Goal: Task Accomplishment & Management: Use online tool/utility

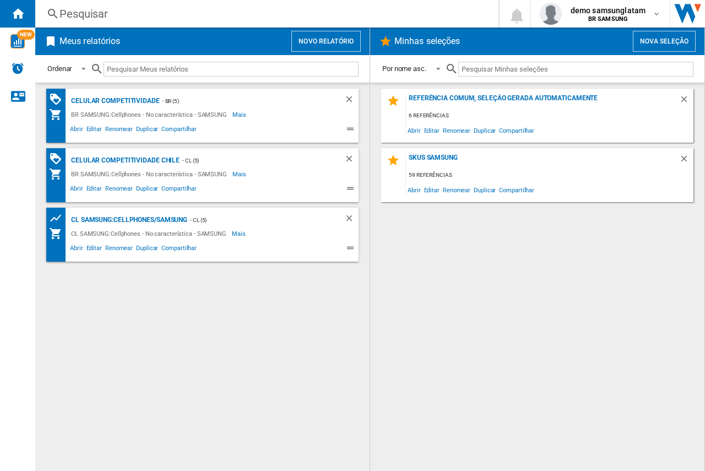
click at [318, 41] on button "Novo relatório" at bounding box center [325, 41] width 69 height 21
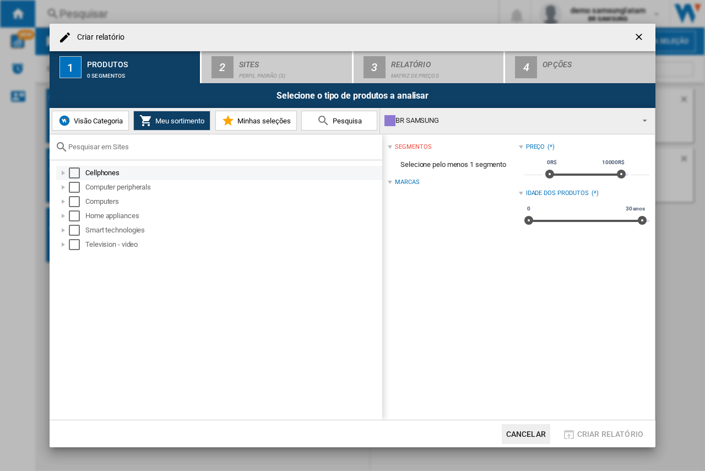
click at [63, 171] on div at bounding box center [63, 173] width 11 height 11
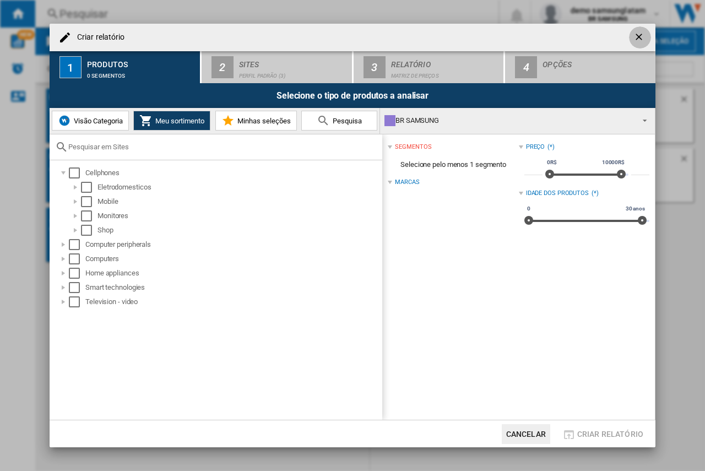
click at [640, 35] on ng-md-icon "getI18NText('BUTTONS.CLOSE_DIALOG')" at bounding box center [640, 37] width 13 height 13
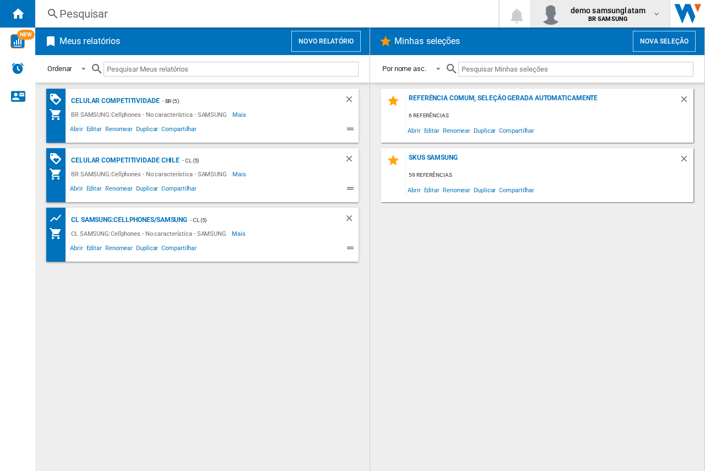
click at [617, 20] on b "BR SAMSUNG" at bounding box center [608, 18] width 40 height 7
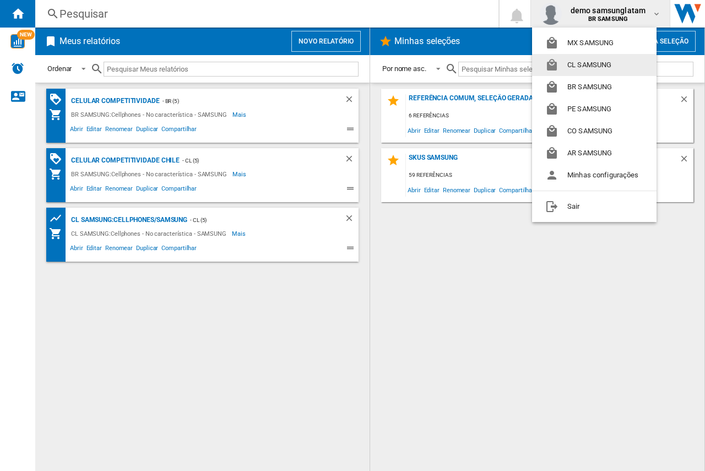
click at [596, 72] on button "CL SAMSUNG" at bounding box center [594, 65] width 125 height 22
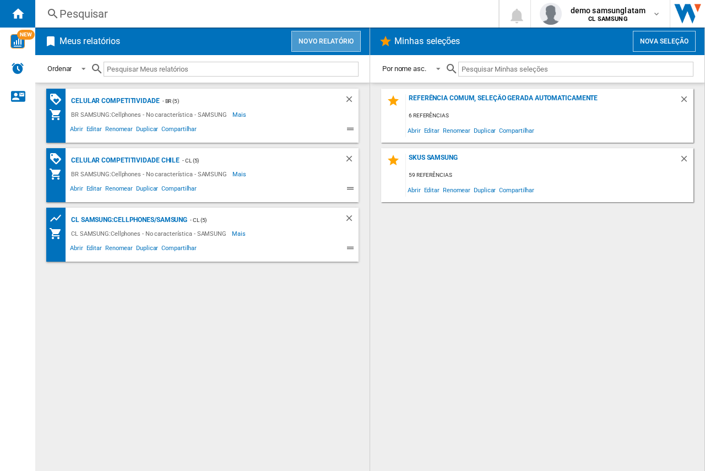
click at [328, 46] on button "Novo relatório" at bounding box center [325, 41] width 69 height 21
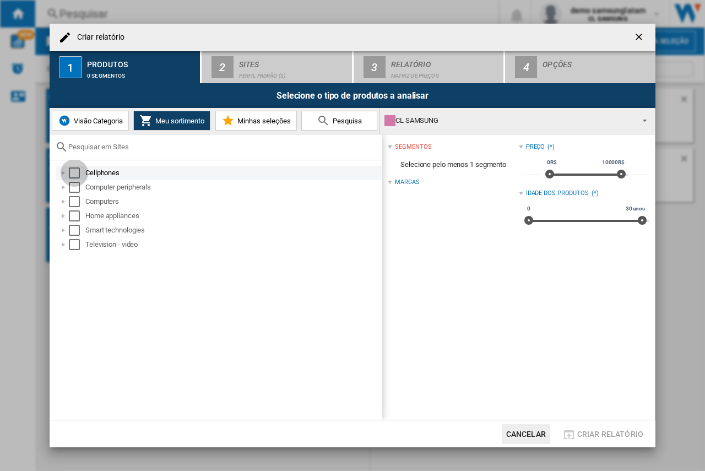
click at [78, 171] on div "Select" at bounding box center [74, 173] width 11 height 11
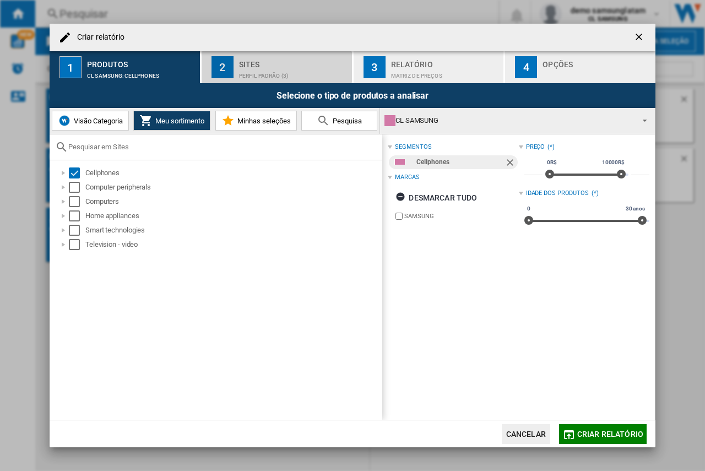
click at [257, 66] on div "Sites" at bounding box center [293, 62] width 109 height 12
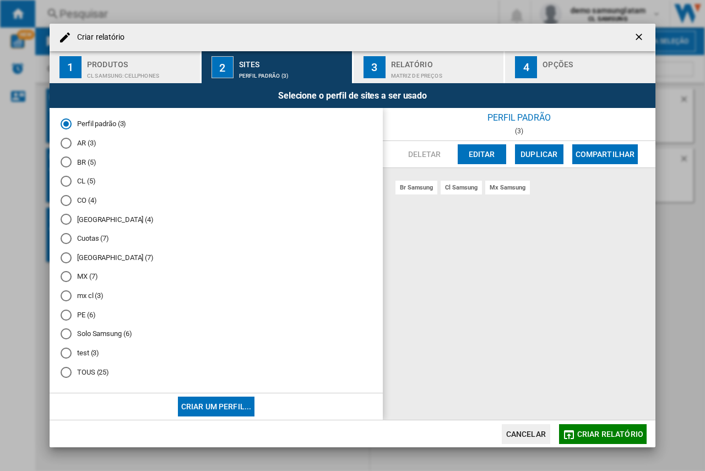
click at [79, 186] on md-radio-button "CL (5)" at bounding box center [216, 181] width 311 height 10
click at [613, 432] on span "Criar relatório" at bounding box center [610, 434] width 66 height 9
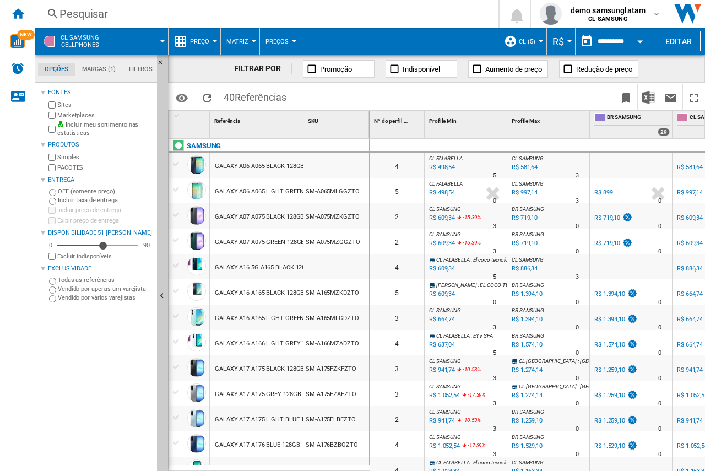
click at [382, 96] on span at bounding box center [373, 97] width 162 height 26
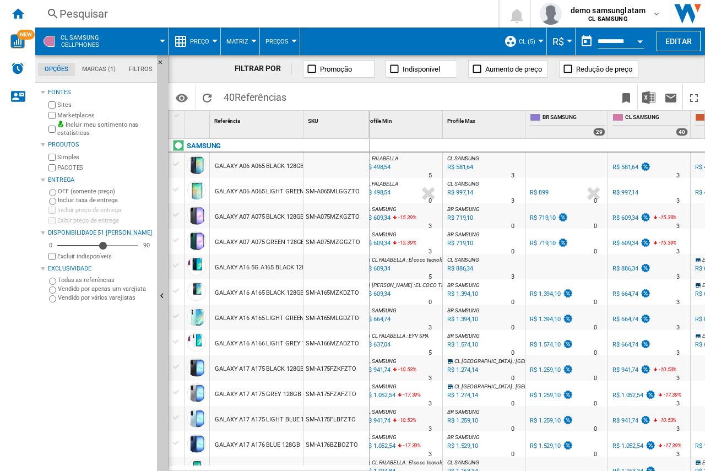
click at [226, 195] on div "GALAXY A06 A065 LIGHT GREEN 4GB 128GB" at bounding box center [276, 191] width 122 height 25
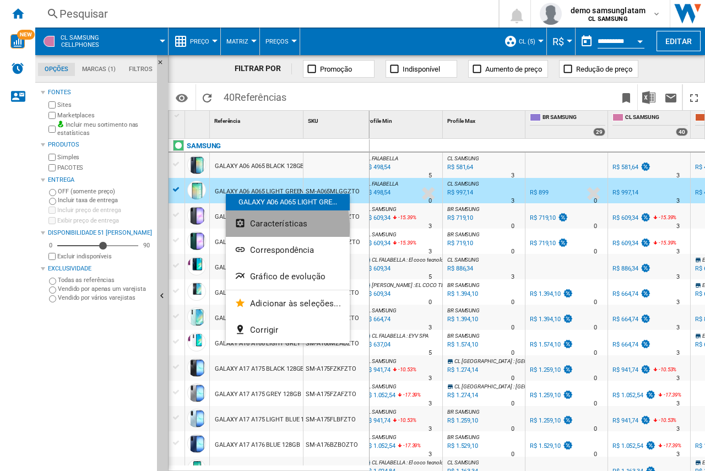
click at [249, 228] on button "Características" at bounding box center [288, 223] width 124 height 26
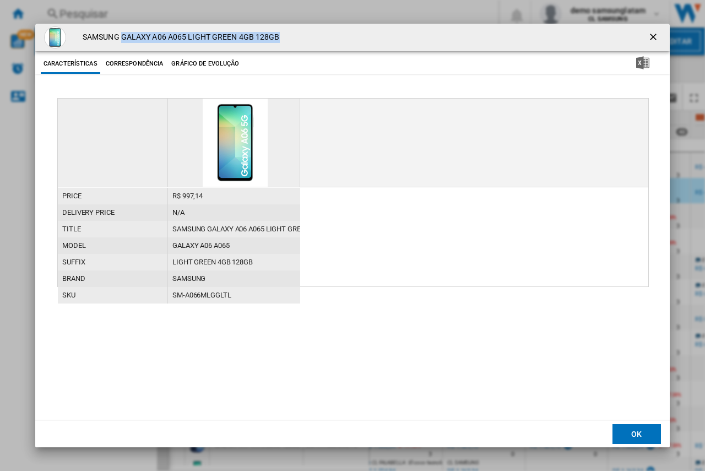
drag, startPoint x: 122, startPoint y: 40, endPoint x: 296, endPoint y: 40, distance: 174.7
click at [296, 40] on div "SAMSUNG GALAXY A06 A065 LIGHT GREEN 4GB 128GB" at bounding box center [352, 38] width 635 height 28
copy h4 "GALAXY A06 A065 LIGHT GREEN 4GB 128GB"
click at [658, 30] on button "Product popup" at bounding box center [655, 37] width 22 height 22
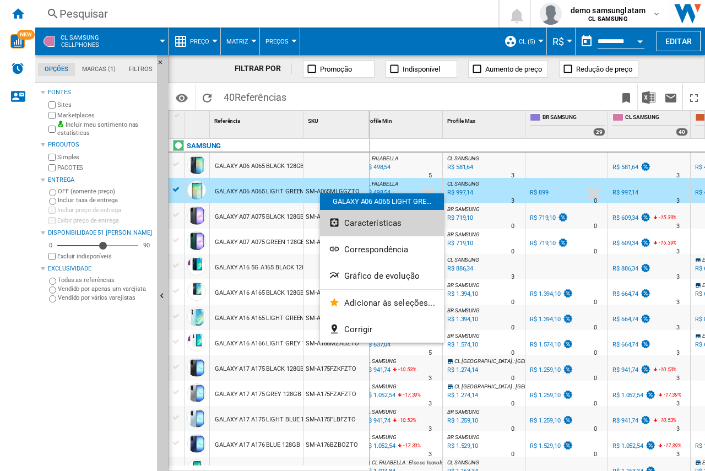
click at [337, 217] on button "Características" at bounding box center [382, 223] width 124 height 26
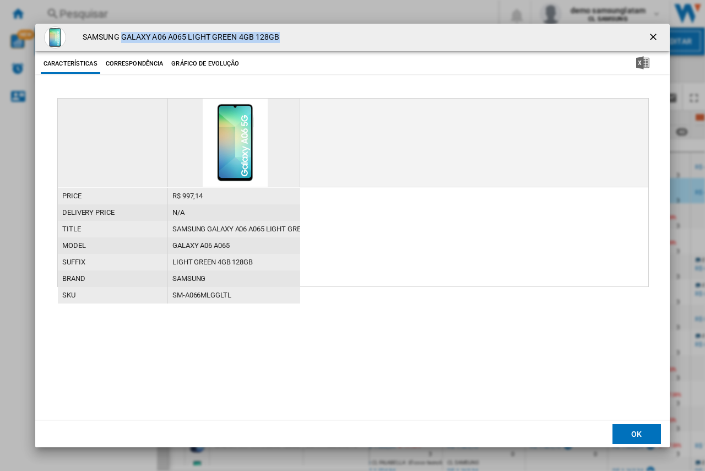
drag, startPoint x: 123, startPoint y: 35, endPoint x: 281, endPoint y: 31, distance: 157.6
click at [281, 31] on div "SAMSUNG GALAXY A06 A065 LIGHT GREEN 4GB 128GB" at bounding box center [352, 38] width 635 height 28
copy h4 "GALAXY A06 A065 LIGHT GREEN 4GB 128GB"
click at [657, 36] on ng-md-icon "getI18NText('BUTTONS.CLOSE_DIALOG')" at bounding box center [654, 37] width 13 height 13
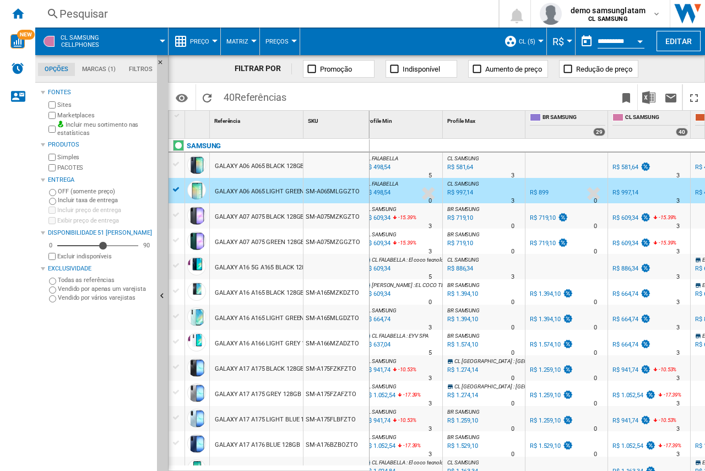
click at [363, 9] on div "Pesquisar" at bounding box center [265, 13] width 411 height 15
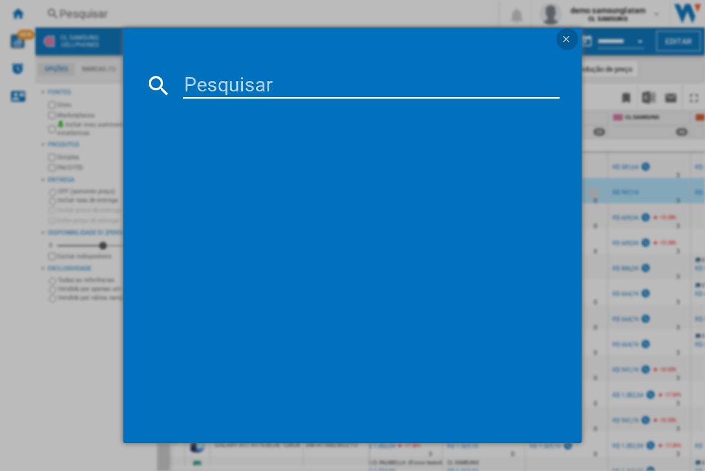
click at [569, 36] on ng-md-icon "getI18NText('BUTTONS.CLOSE_DIALOG')" at bounding box center [567, 40] width 13 height 13
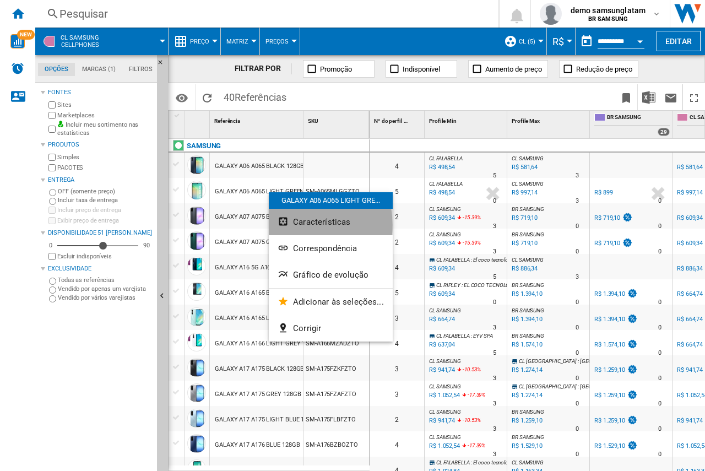
click at [291, 225] on button "Características" at bounding box center [331, 222] width 124 height 26
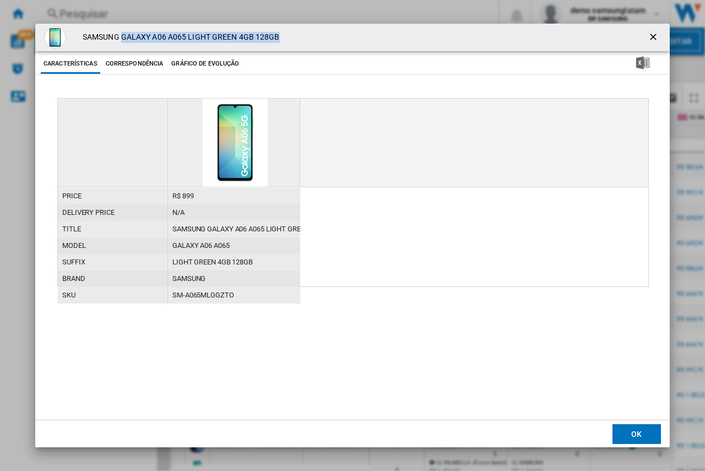
drag, startPoint x: 122, startPoint y: 36, endPoint x: 291, endPoint y: 35, distance: 169.2
click at [291, 36] on div "SAMSUNG GALAXY A06 A065 LIGHT GREEN 4GB 128GB" at bounding box center [352, 38] width 635 height 28
copy h4 "GALAXY A06 A065 LIGHT GREEN 4GB 128GB"
click at [651, 35] on ng-md-icon "getI18NText('BUTTONS.CLOSE_DIALOG')" at bounding box center [654, 37] width 13 height 13
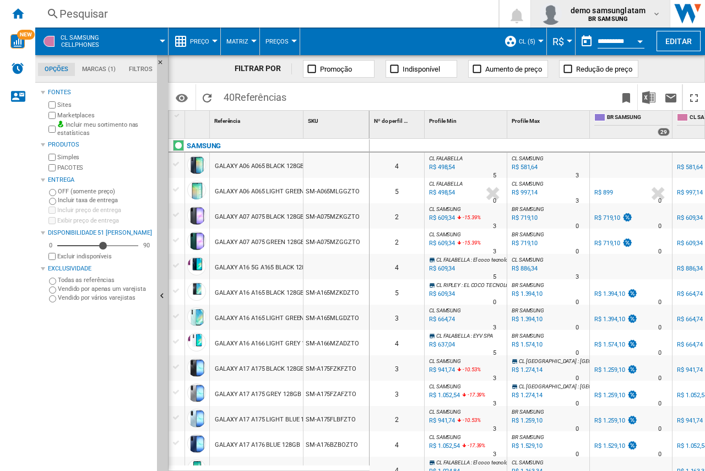
click at [645, 22] on span "BR SAMSUNG" at bounding box center [608, 19] width 75 height 7
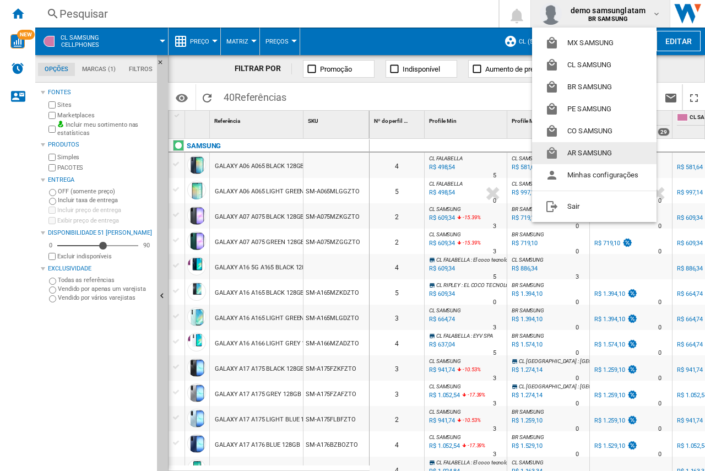
click at [593, 153] on button "AR SAMSUNG" at bounding box center [594, 153] width 125 height 22
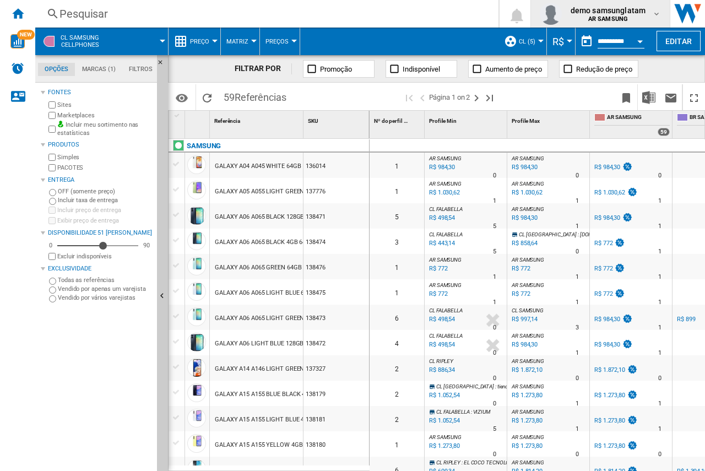
click at [606, 13] on span "demo samsunglatam" at bounding box center [608, 10] width 75 height 11
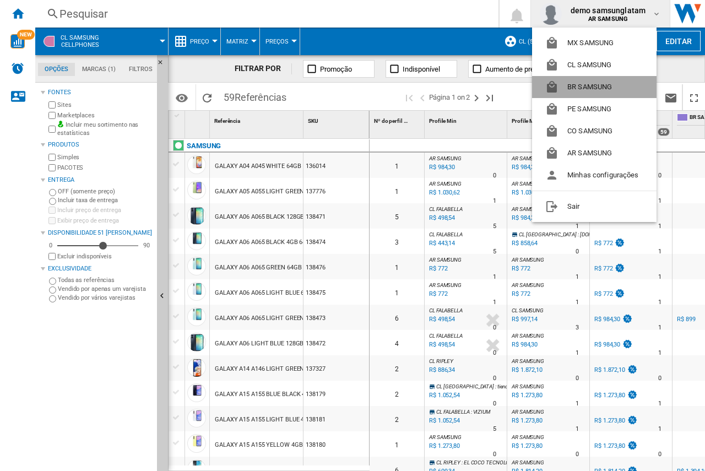
click at [580, 82] on button "BR SAMSUNG" at bounding box center [594, 87] width 125 height 22
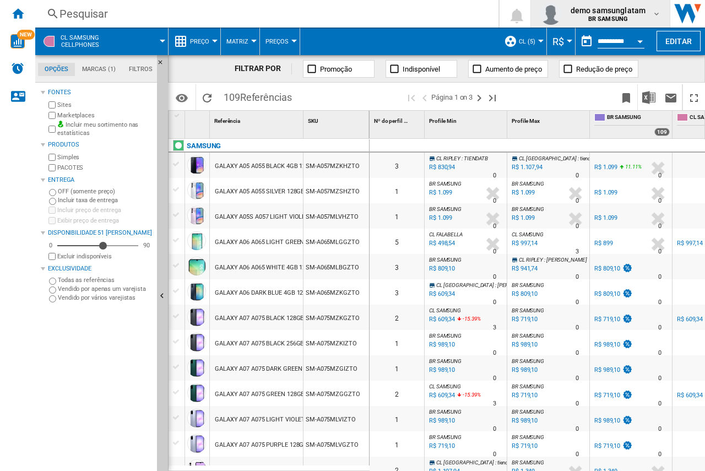
click at [612, 8] on span "demo samsunglatam" at bounding box center [608, 10] width 75 height 11
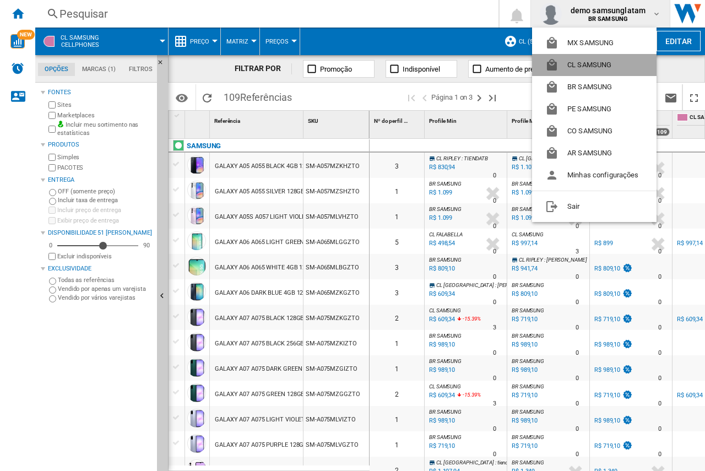
click at [582, 57] on button "CL SAMSUNG" at bounding box center [594, 65] width 125 height 22
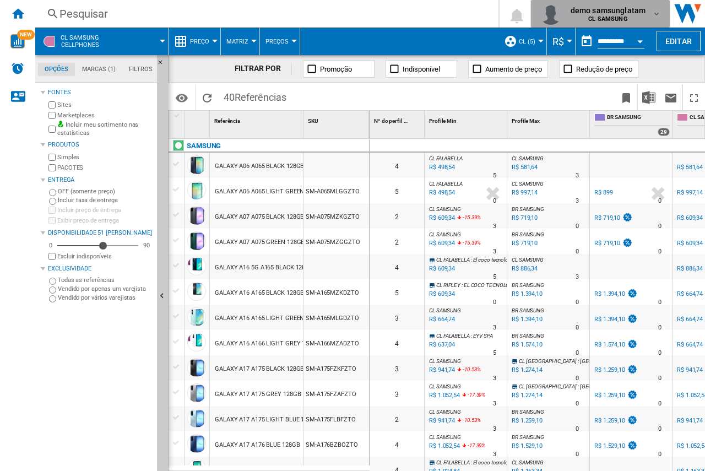
click at [628, 12] on span "demo samsunglatam" at bounding box center [608, 10] width 75 height 11
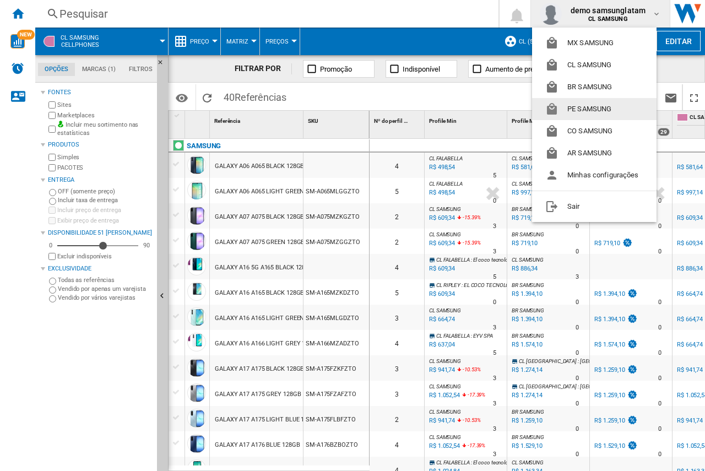
click at [590, 112] on button "PE SAMSUNG" at bounding box center [594, 109] width 125 height 22
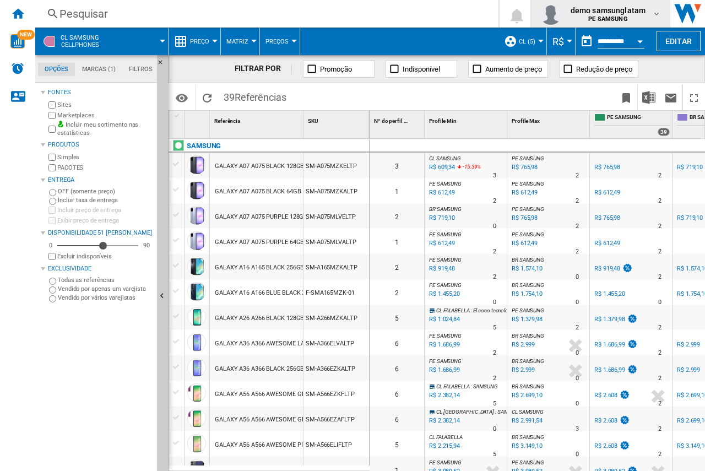
click at [620, 17] on b "PE SAMSUNG" at bounding box center [607, 18] width 39 height 7
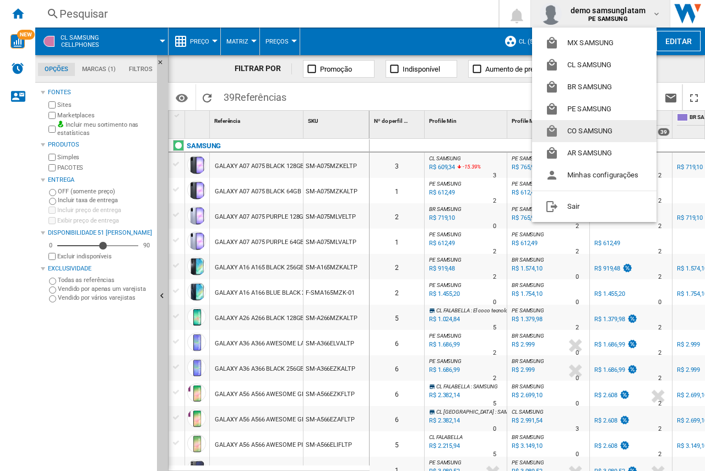
click at [592, 132] on button "CO SAMSUNG" at bounding box center [594, 131] width 125 height 22
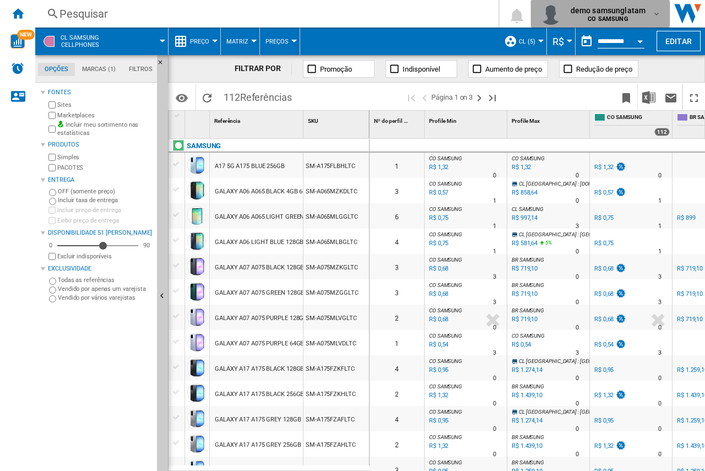
click at [591, 13] on span "demo samsunglatam" at bounding box center [608, 10] width 75 height 11
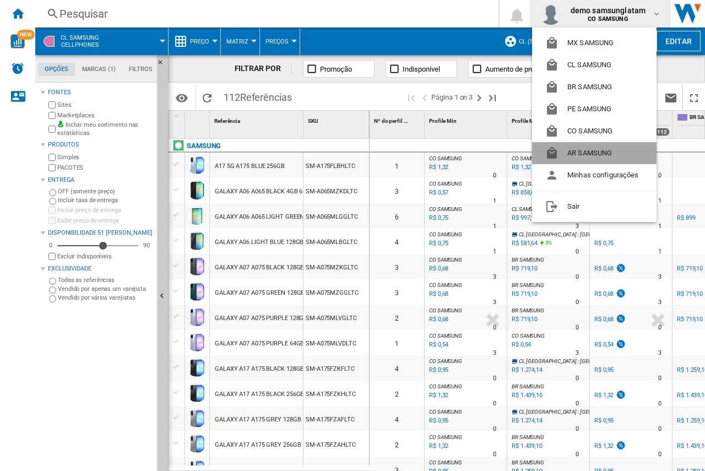
click at [578, 145] on button "AR SAMSUNG" at bounding box center [594, 153] width 125 height 22
